Goal: Transaction & Acquisition: Purchase product/service

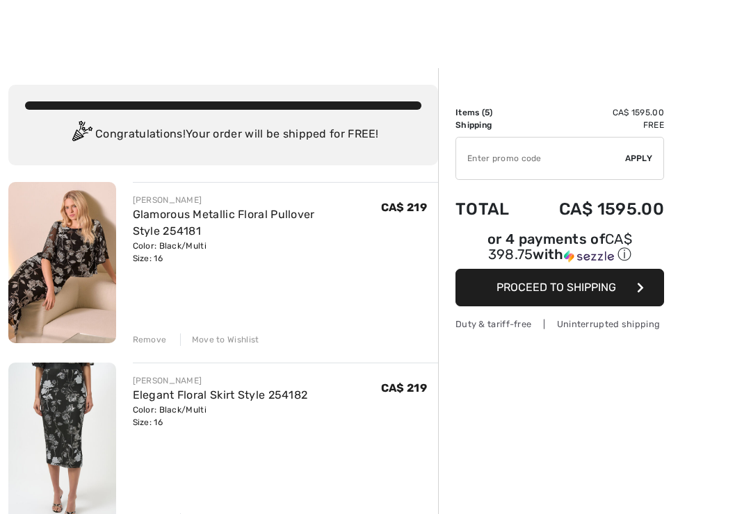
checkbox input "true"
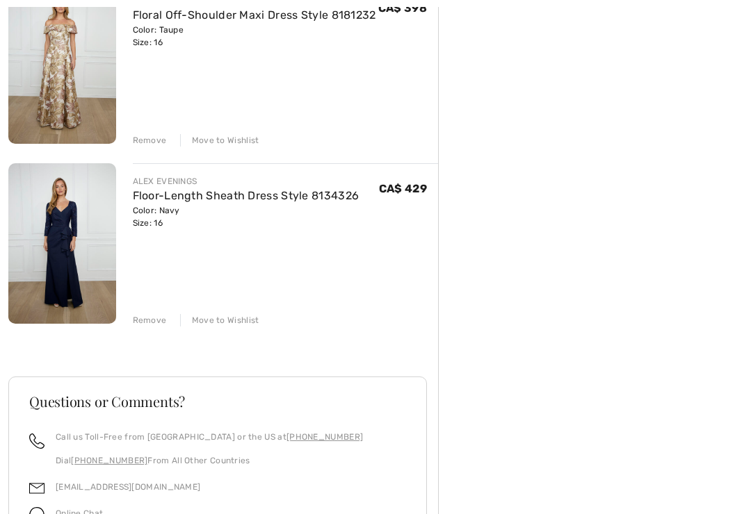
scroll to position [754, 0]
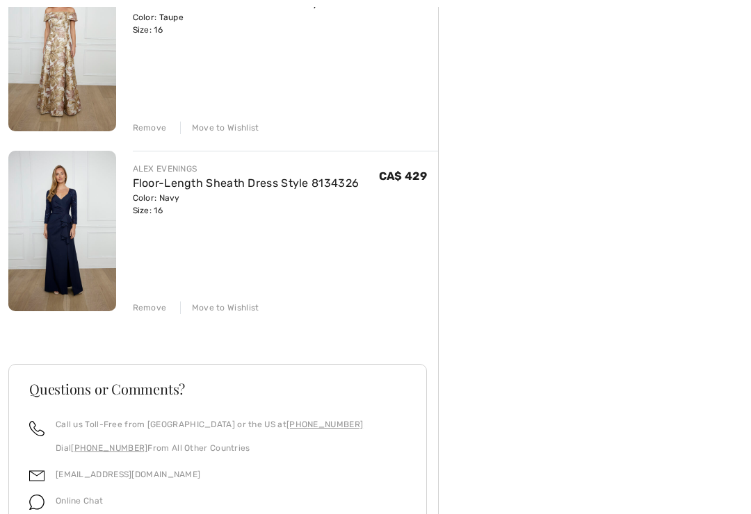
click at [157, 311] on div "Remove" at bounding box center [150, 308] width 34 height 13
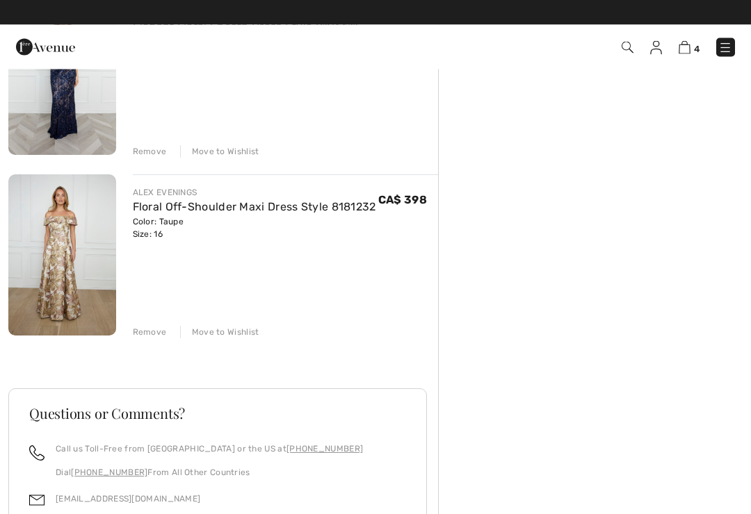
scroll to position [545, 0]
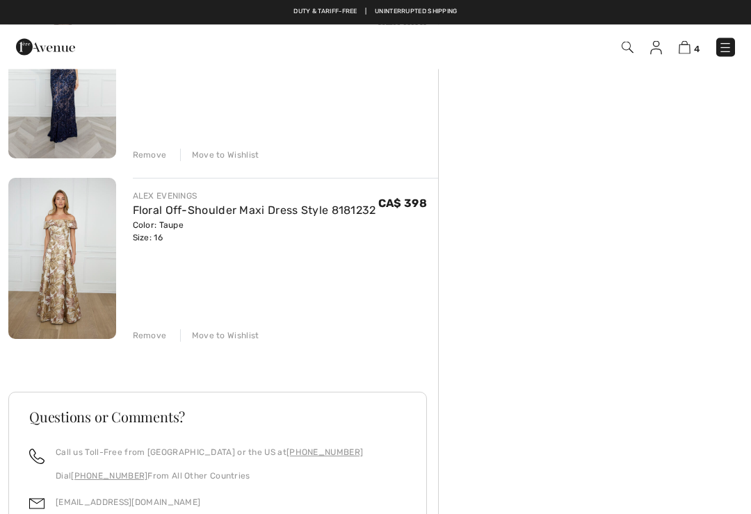
click at [159, 331] on div "Remove" at bounding box center [150, 336] width 34 height 13
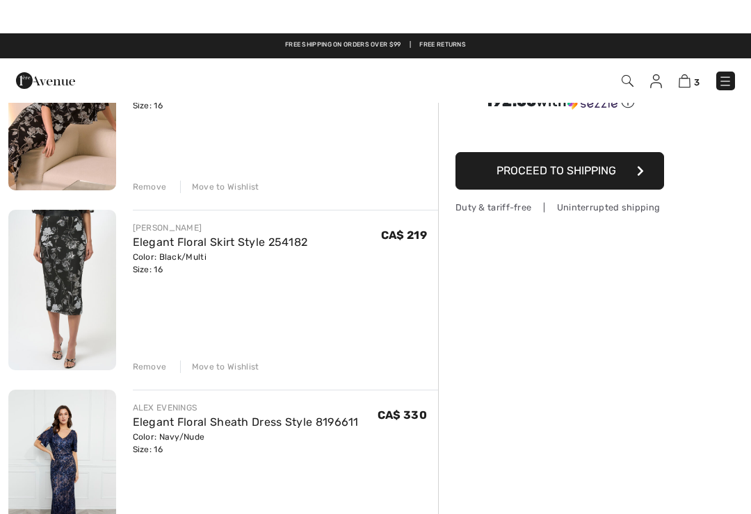
scroll to position [116, 0]
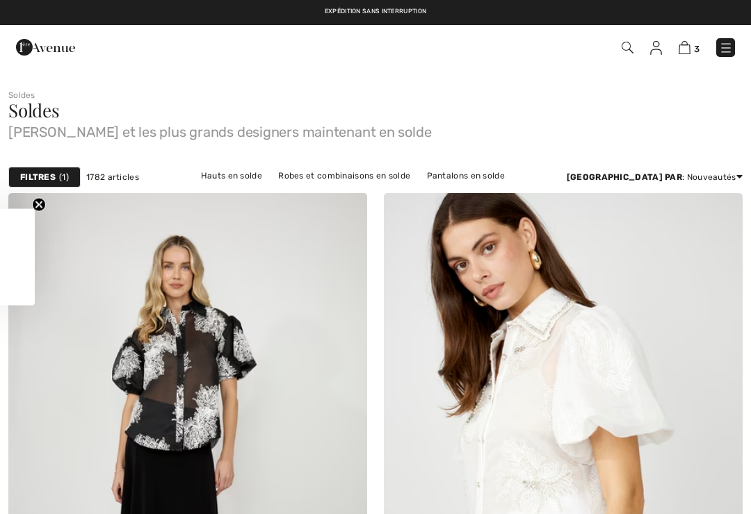
checkbox input "true"
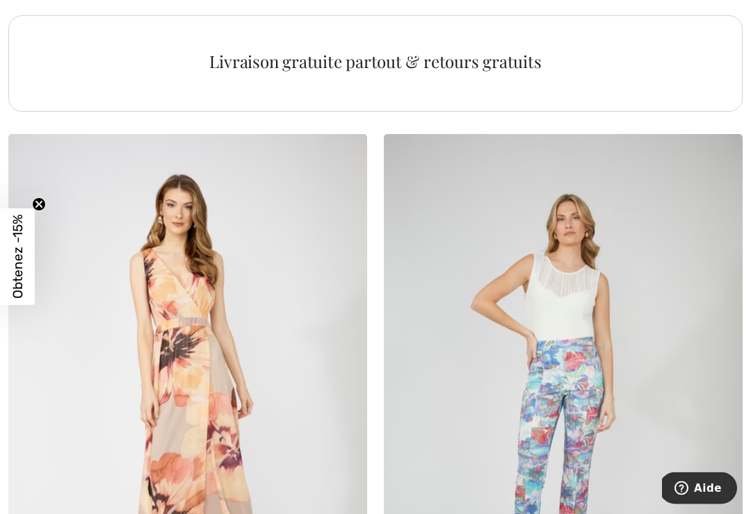
scroll to position [3850, 0]
